Goal: Information Seeking & Learning: Learn about a topic

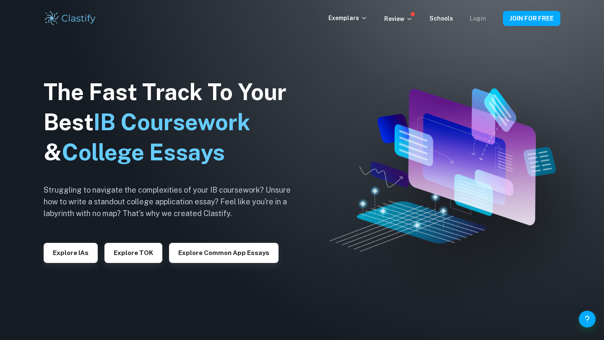
click at [480, 16] on link "Login" at bounding box center [478, 18] width 16 height 7
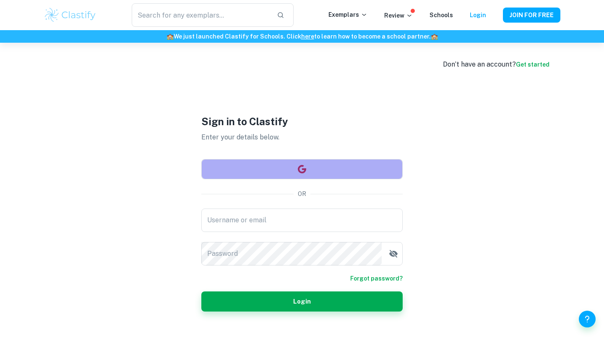
click at [360, 164] on button "button" at bounding box center [301, 169] width 201 height 20
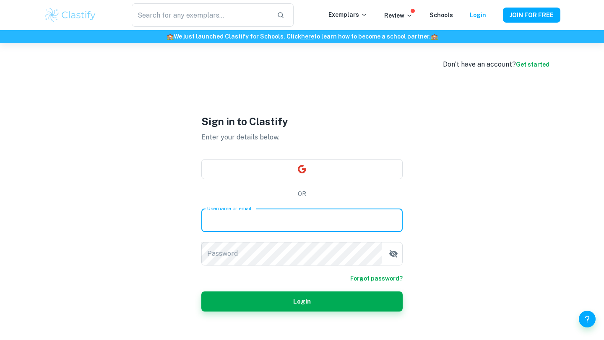
click at [317, 217] on input "Username or email" at bounding box center [301, 220] width 201 height 23
type input "doodlegirl1401@gmail.com"
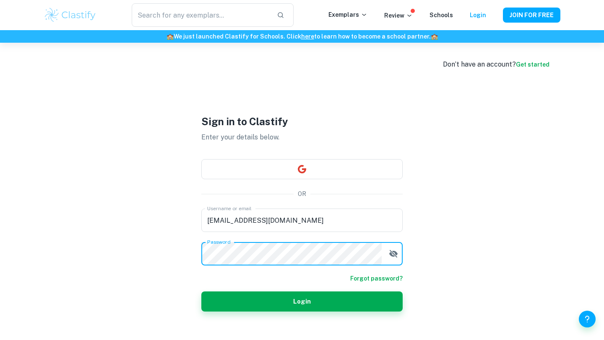
click at [287, 304] on button "Login" at bounding box center [301, 302] width 201 height 20
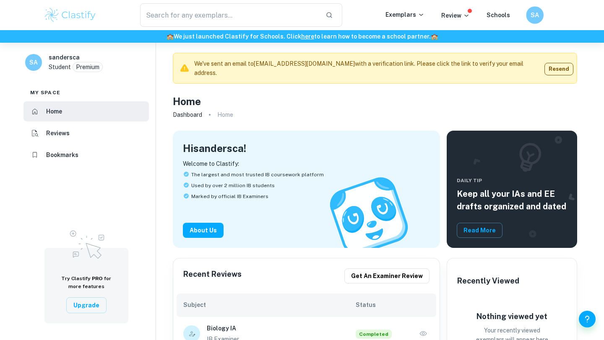
click at [538, 11] on h6 "SA" at bounding box center [535, 15] width 10 height 10
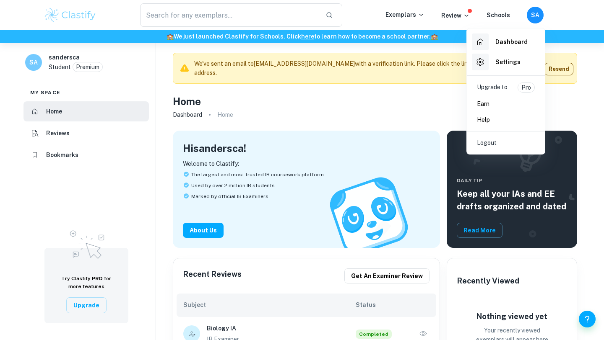
click at [430, 101] on div at bounding box center [302, 170] width 604 height 340
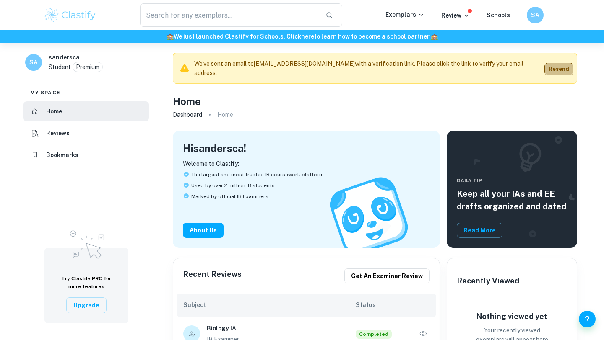
click at [556, 67] on button "Resend" at bounding box center [558, 69] width 29 height 13
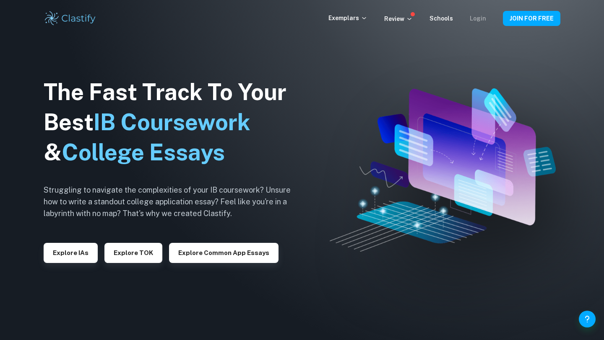
click at [485, 19] on link "Login" at bounding box center [478, 18] width 16 height 7
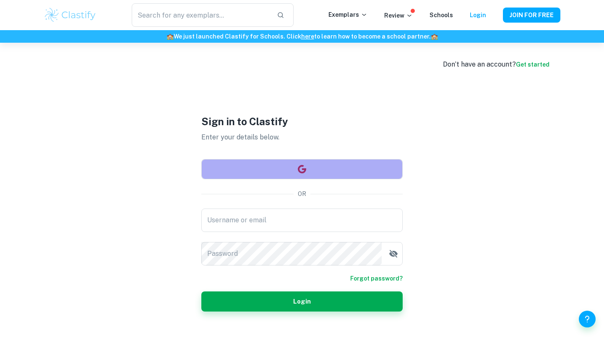
click at [296, 171] on button "button" at bounding box center [301, 169] width 201 height 20
click at [331, 171] on button "button" at bounding box center [301, 169] width 201 height 20
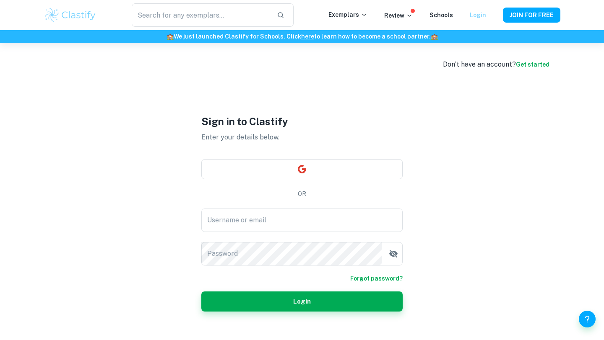
click at [477, 17] on link "Login" at bounding box center [478, 15] width 16 height 7
click at [481, 15] on link "Login" at bounding box center [478, 15] width 16 height 7
click at [478, 10] on div "Login" at bounding box center [478, 15] width 16 height 10
click at [344, 173] on button "button" at bounding box center [301, 169] width 201 height 20
drag, startPoint x: 0, startPoint y: 0, endPoint x: 359, endPoint y: 126, distance: 380.8
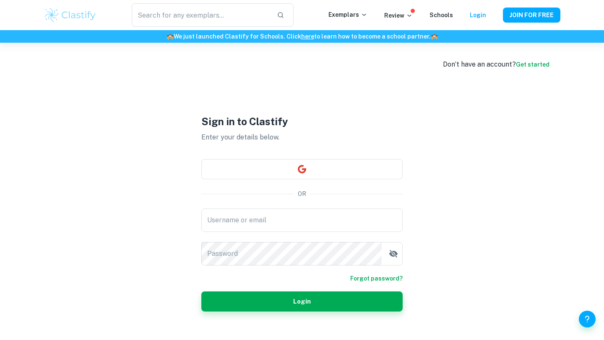
click at [359, 126] on h1 "Sign in to Clastify" at bounding box center [301, 121] width 201 height 15
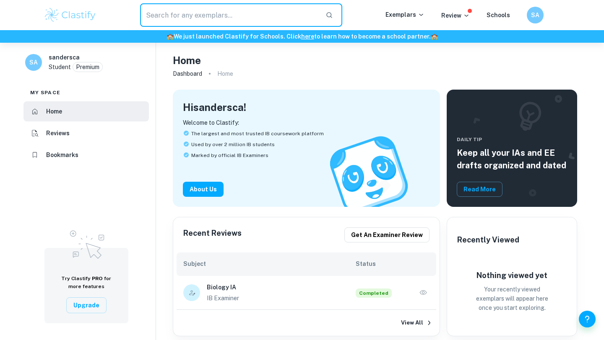
click at [270, 23] on input "text" at bounding box center [229, 14] width 179 height 23
type input "ibpsych"
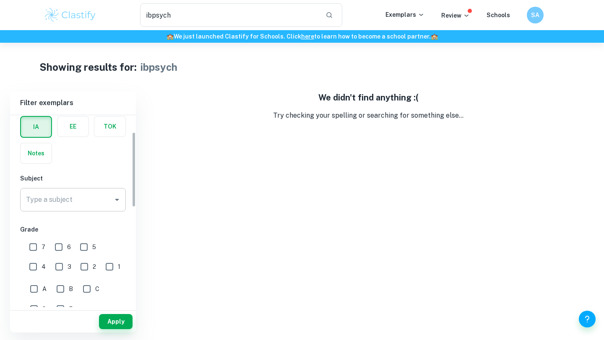
scroll to position [43, 0]
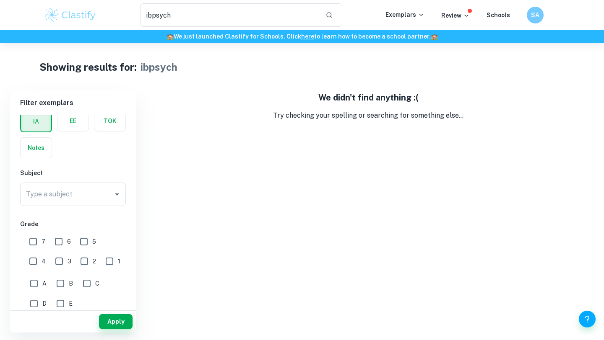
click at [36, 244] on input "7" at bounding box center [33, 242] width 17 height 17
checkbox input "true"
click at [122, 318] on button "Apply" at bounding box center [116, 321] width 34 height 15
click at [51, 239] on input "6" at bounding box center [58, 242] width 17 height 17
checkbox input "true"
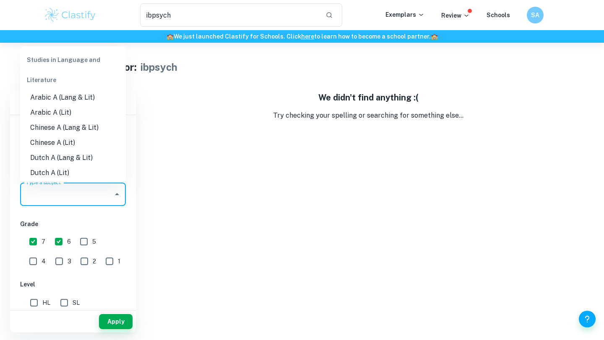
click at [68, 194] on input "Type a subject" at bounding box center [67, 195] width 86 height 16
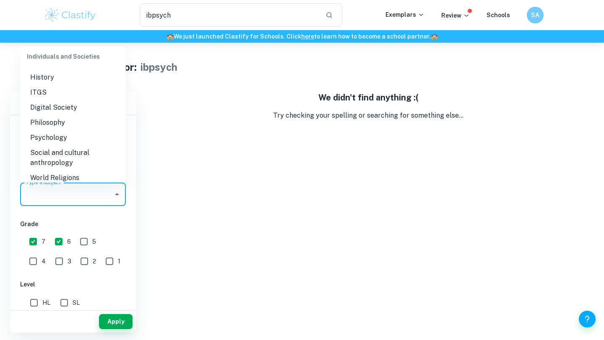
scroll to position [881, 0]
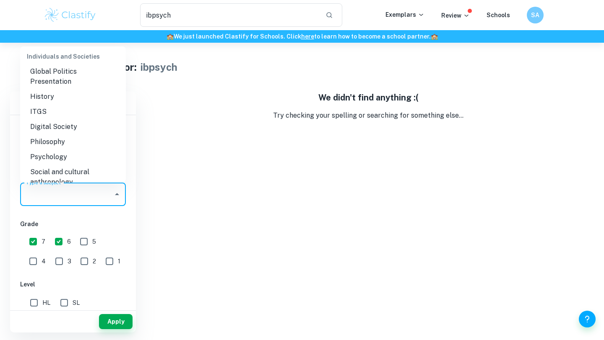
click at [69, 150] on li "Psychology" at bounding box center [73, 157] width 106 height 15
type input "Psychology"
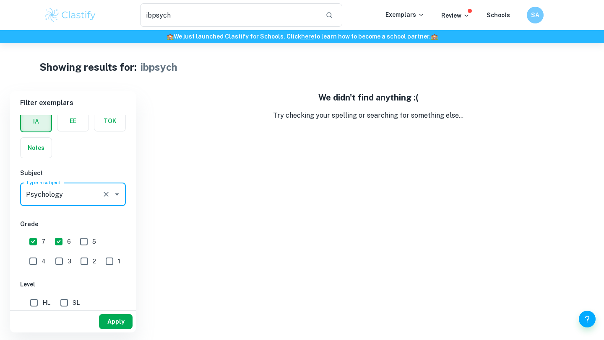
click at [118, 326] on button "Apply" at bounding box center [116, 321] width 34 height 15
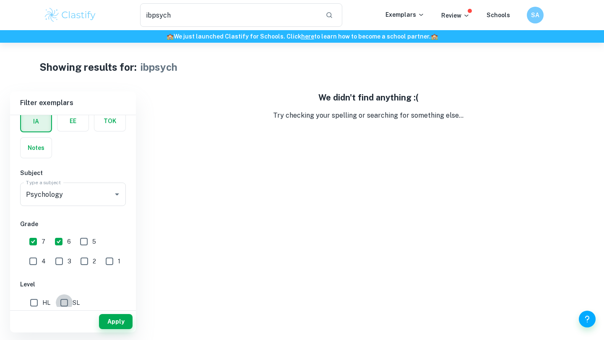
click at [66, 302] on input "SL" at bounding box center [64, 303] width 17 height 17
checkbox input "true"
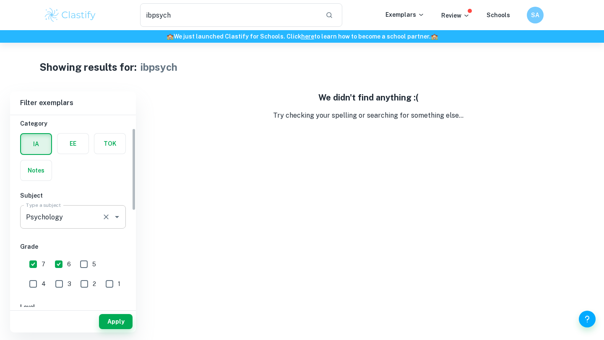
scroll to position [51, 0]
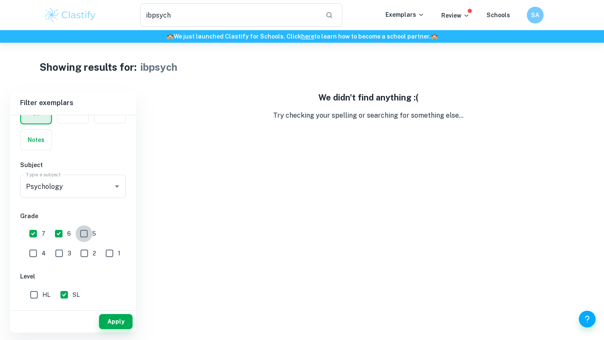
click at [83, 234] on input "5" at bounding box center [83, 234] width 17 height 17
checkbox input "true"
click at [42, 245] on input "4" at bounding box center [33, 253] width 17 height 17
checkbox input "true"
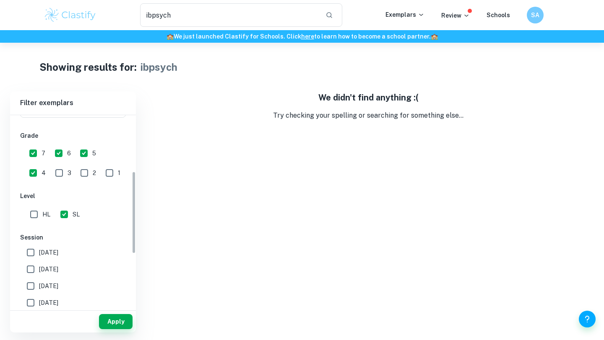
scroll to position [131, 0]
click at [30, 253] on input "[DATE]" at bounding box center [30, 253] width 17 height 17
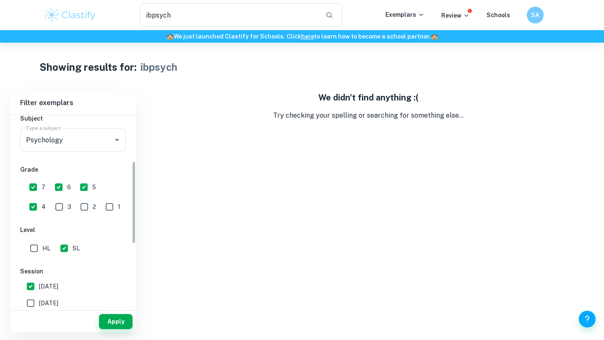
scroll to position [97, 0]
click at [29, 284] on input "[DATE]" at bounding box center [30, 287] width 17 height 17
checkbox input "false"
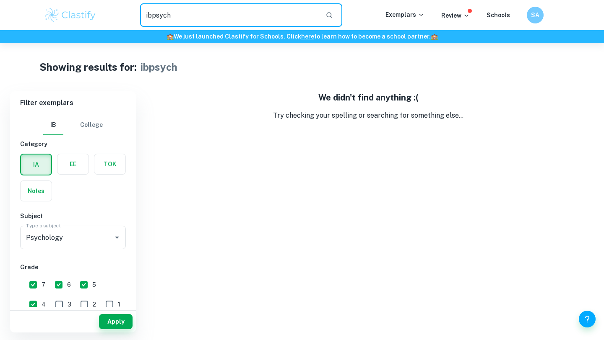
drag, startPoint x: 314, startPoint y: 15, endPoint x: 132, endPoint y: 9, distance: 182.1
click at [132, 9] on div "ibpsych ​" at bounding box center [241, 14] width 288 height 23
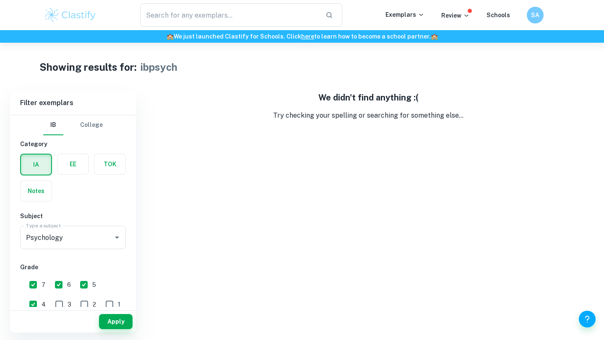
click at [428, 12] on div "Exemplars" at bounding box center [413, 15] width 56 height 10
click at [422, 12] on icon at bounding box center [421, 14] width 7 height 7
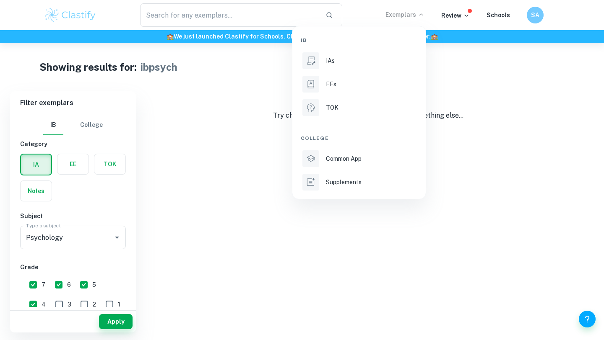
click at [371, 50] on div "IB IAs EEs TOK College Common App Supplements" at bounding box center [359, 112] width 117 height 159
click at [372, 57] on div "IAs" at bounding box center [371, 60] width 90 height 9
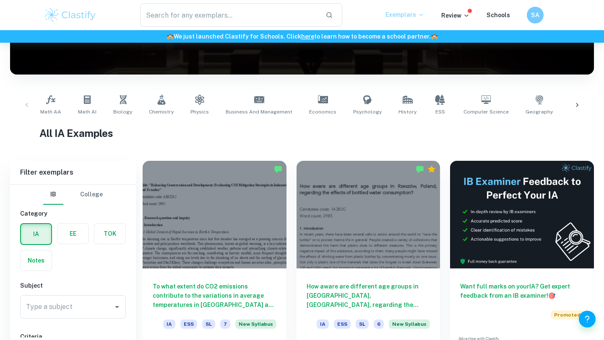
scroll to position [204, 0]
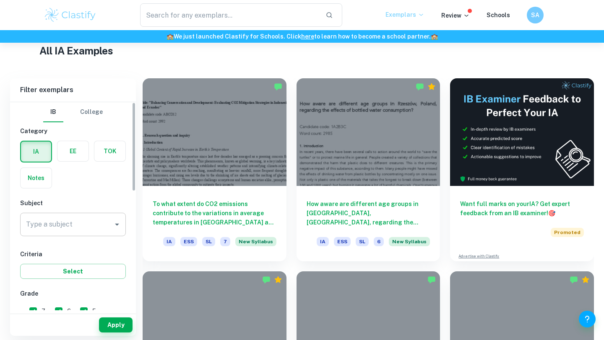
click at [85, 218] on input "Type a subject" at bounding box center [67, 225] width 86 height 16
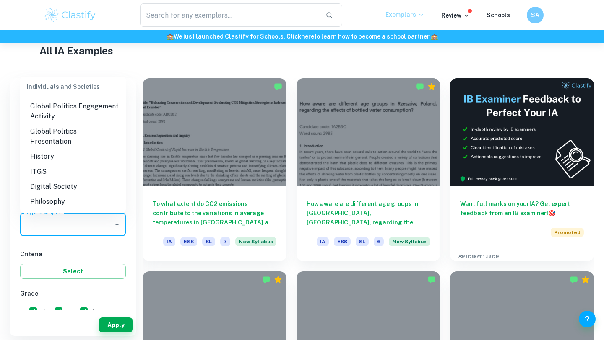
scroll to position [846, 0]
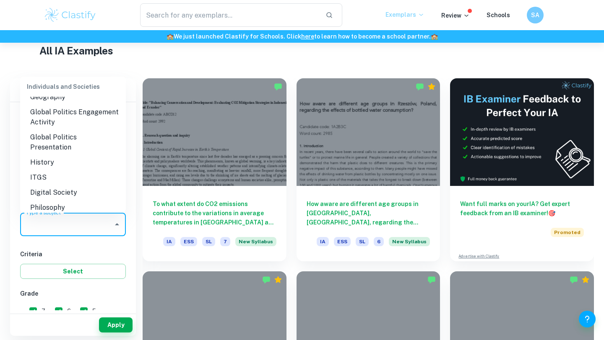
click at [56, 215] on li "Psychology" at bounding box center [73, 222] width 106 height 15
type input "Psychology"
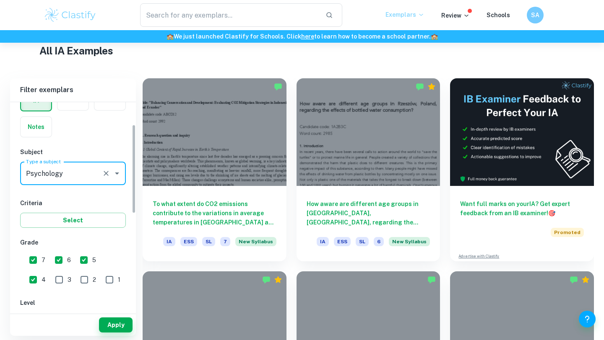
scroll to position [96, 0]
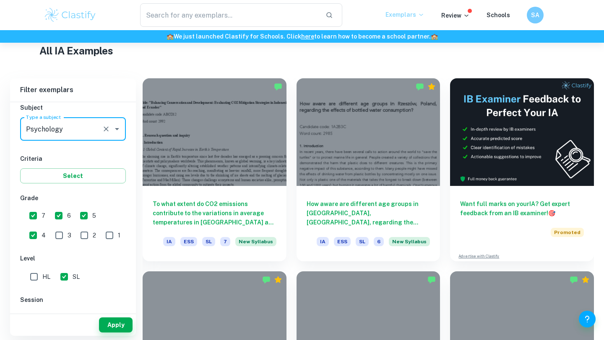
click at [35, 275] on input "HL" at bounding box center [34, 277] width 17 height 17
checkbox input "true"
click at [67, 276] on input "SL" at bounding box center [64, 277] width 17 height 17
checkbox input "false"
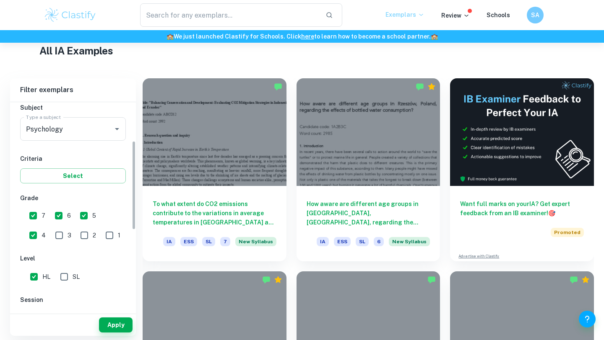
scroll to position [87, 0]
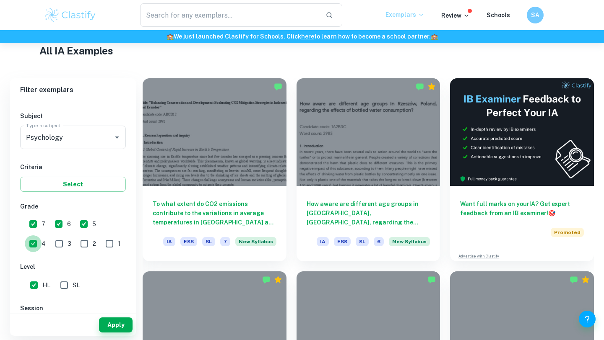
click at [42, 236] on input "4" at bounding box center [33, 244] width 17 height 17
checkbox input "false"
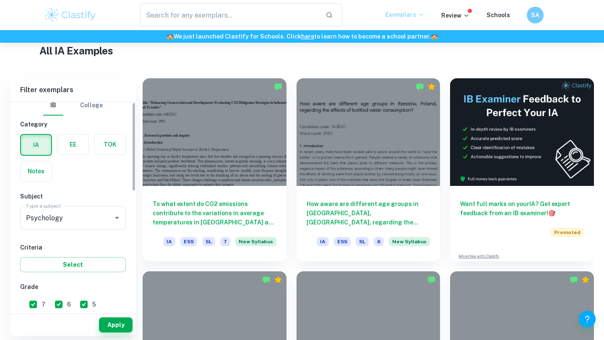
scroll to position [0, 0]
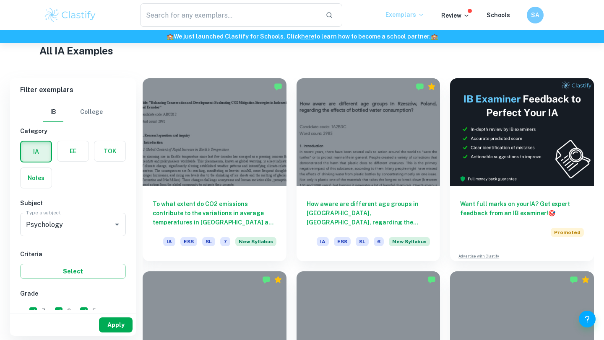
click at [119, 331] on button "Apply" at bounding box center [116, 325] width 34 height 15
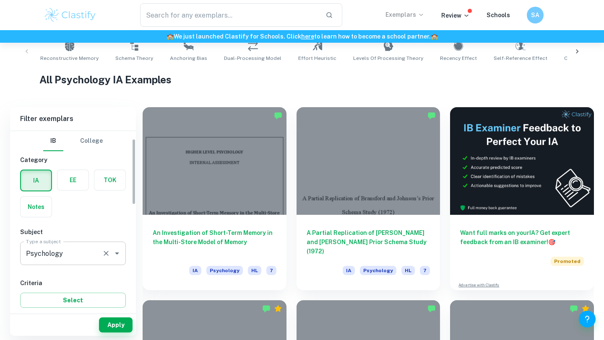
scroll to position [144, 0]
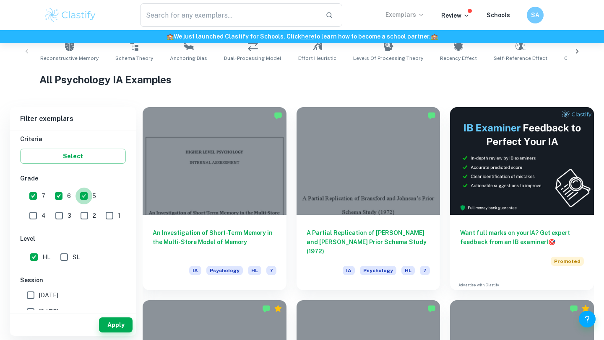
click at [85, 198] on input "5" at bounding box center [83, 196] width 17 height 17
checkbox input "false"
click at [117, 321] on button "Apply" at bounding box center [116, 325] width 34 height 15
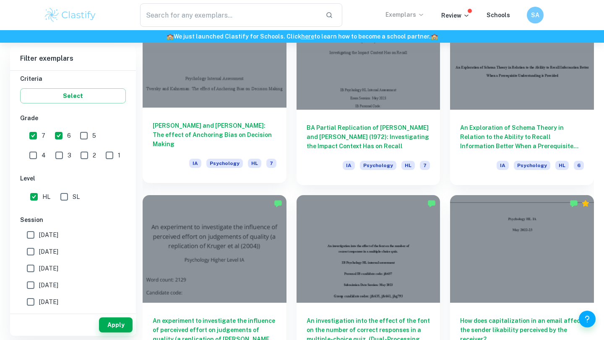
scroll to position [861, 0]
click at [217, 144] on h6 "[PERSON_NAME] and [PERSON_NAME]: The effect of Anchoring Bias on Decision Making" at bounding box center [215, 135] width 124 height 28
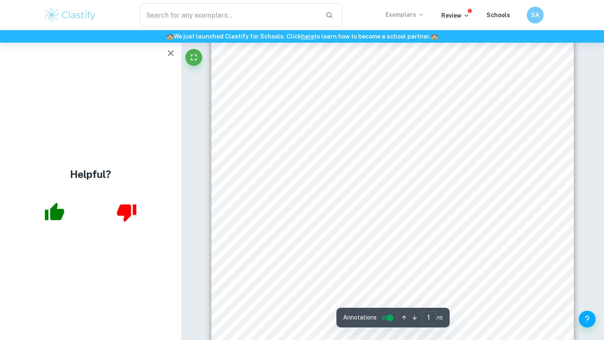
scroll to position [90, 0]
click at [62, 209] on icon "button" at bounding box center [54, 212] width 21 height 21
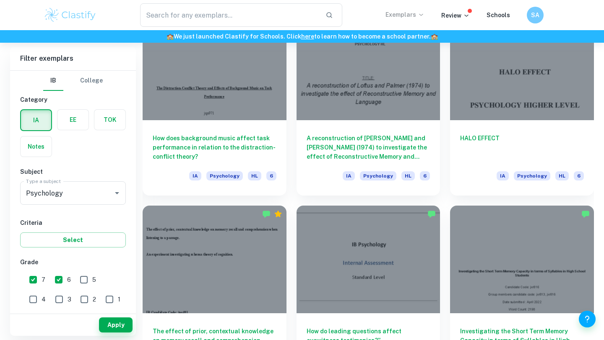
scroll to position [1801, 0]
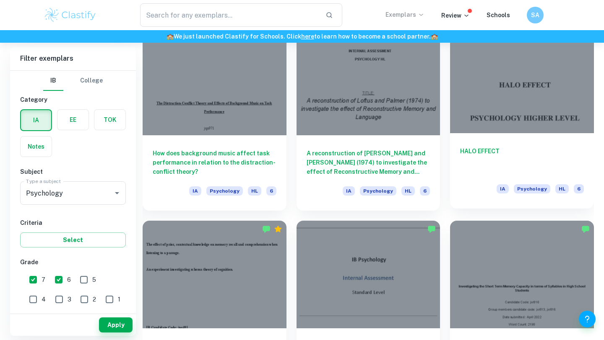
click at [470, 166] on h6 "HALO EFFECT" at bounding box center [522, 161] width 124 height 28
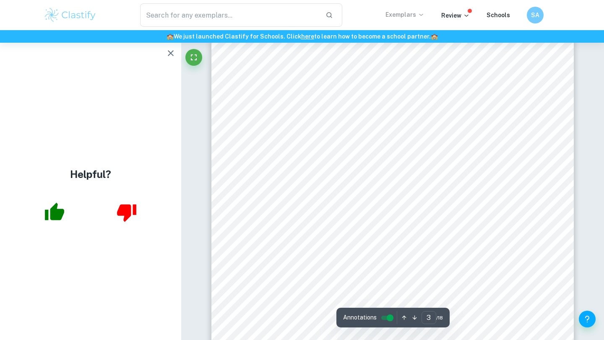
click at [169, 52] on icon "button" at bounding box center [171, 53] width 6 height 6
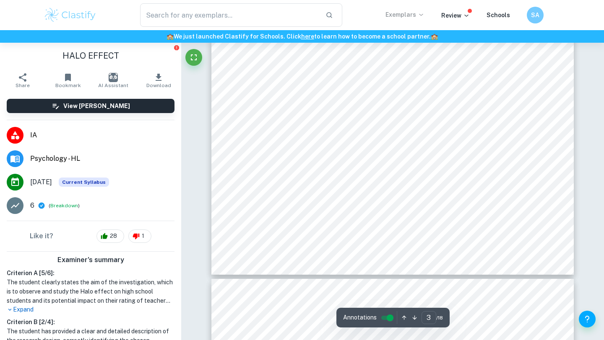
scroll to position [431, 0]
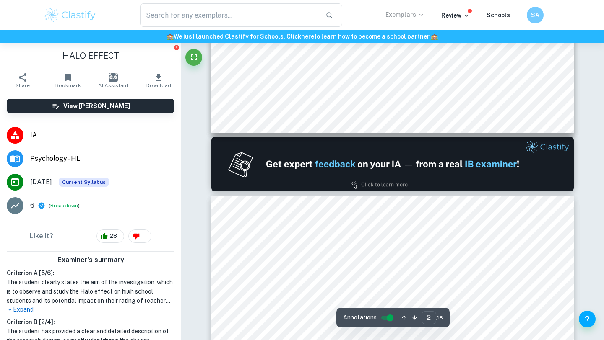
type input "1"
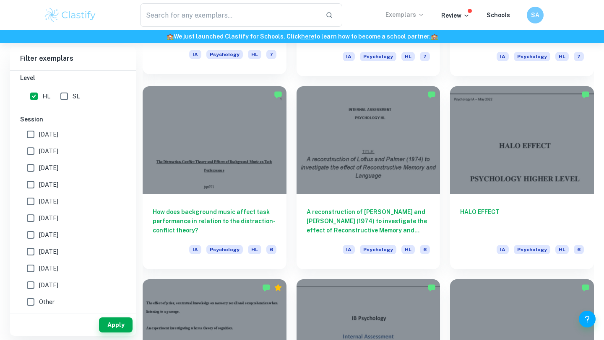
scroll to position [1778, 0]
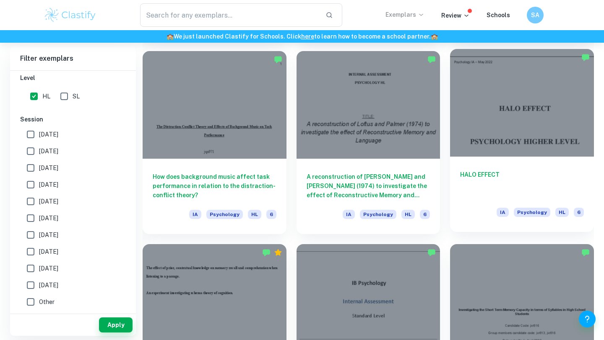
click at [469, 155] on div at bounding box center [522, 103] width 144 height 108
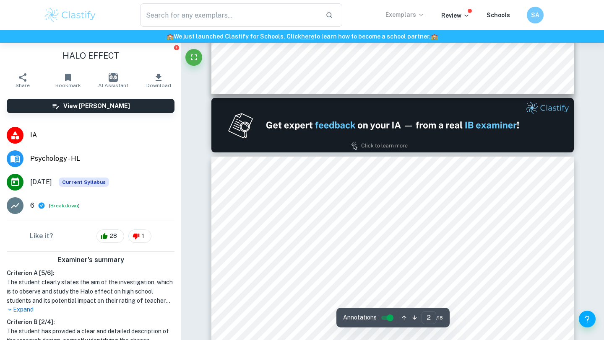
scroll to position [722, 0]
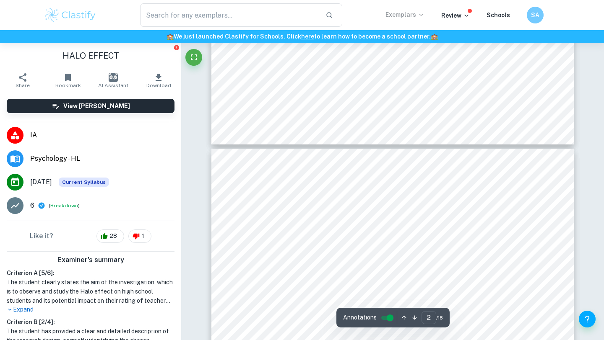
type input "3"
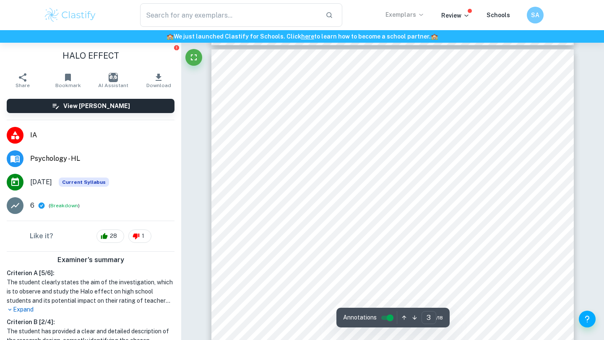
scroll to position [1101, 0]
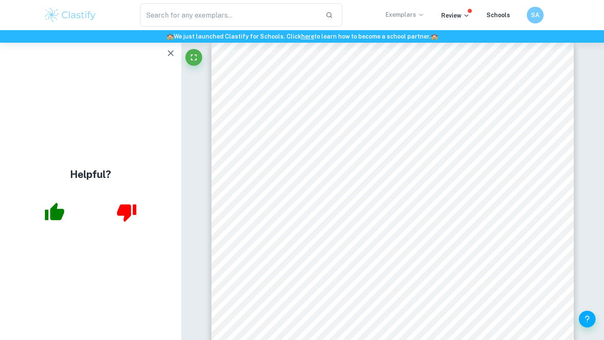
click at [172, 54] on icon "button" at bounding box center [171, 53] width 10 height 10
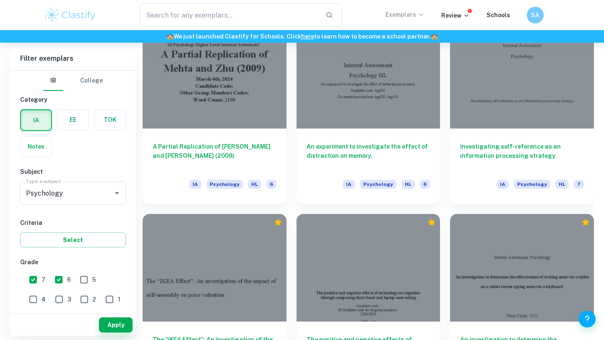
scroll to position [4454, 0]
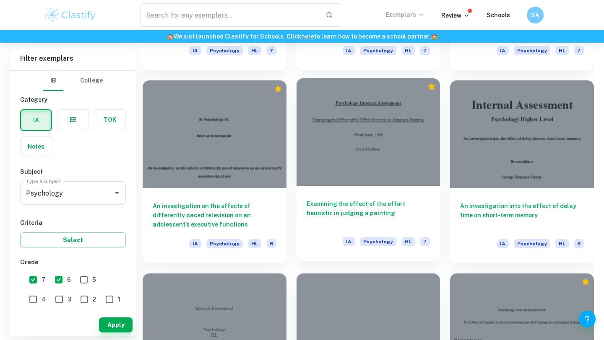
click at [330, 228] on div "Examining the effect of the effort heuristic in judging a painting IA Psycholog…" at bounding box center [368, 223] width 144 height 75
